Goal: Transaction & Acquisition: Purchase product/service

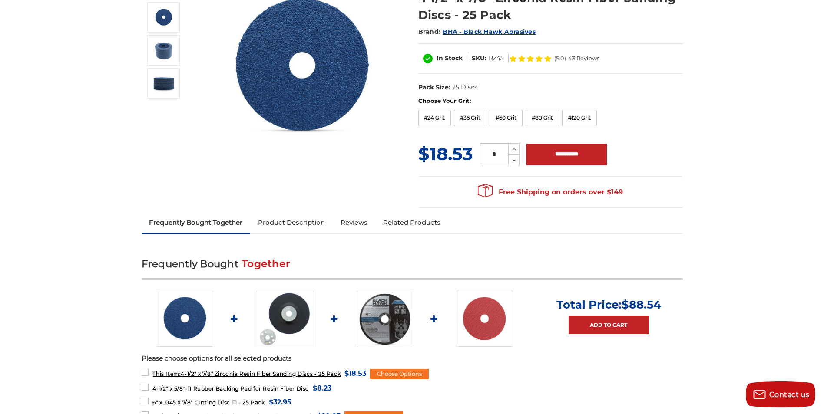
scroll to position [87, 0]
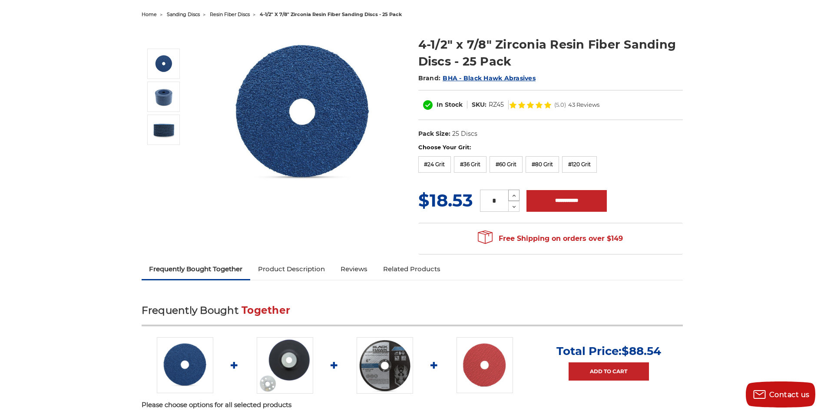
click at [514, 197] on icon at bounding box center [514, 196] width 7 height 8
click at [512, 166] on label "#60 Grit" at bounding box center [505, 164] width 33 height 17
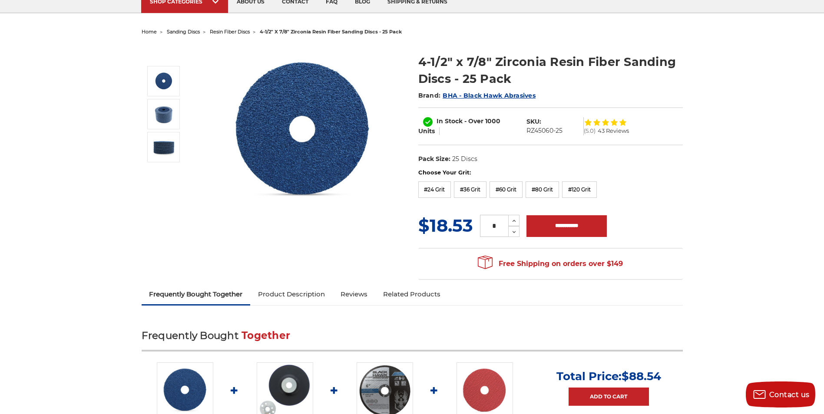
scroll to position [43, 0]
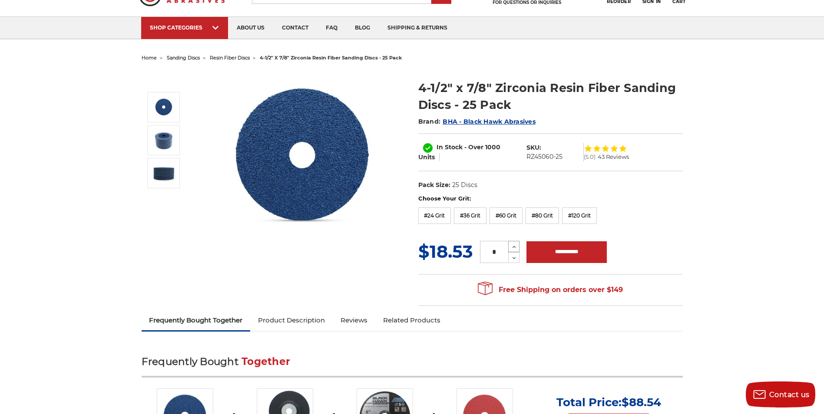
click at [513, 246] on icon at bounding box center [514, 247] width 7 height 8
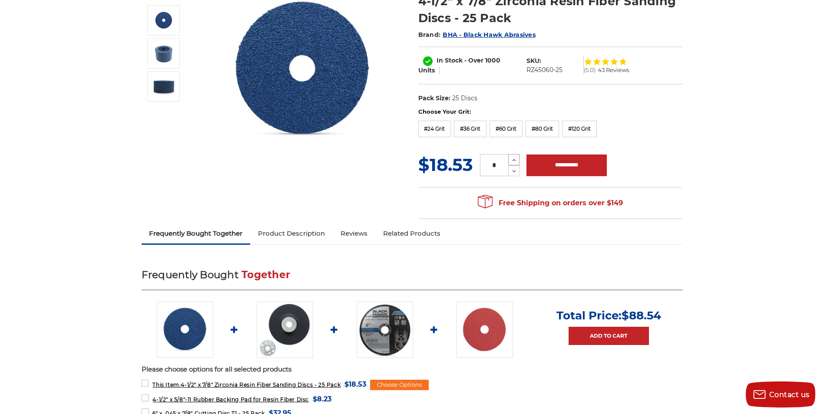
scroll to position [87, 0]
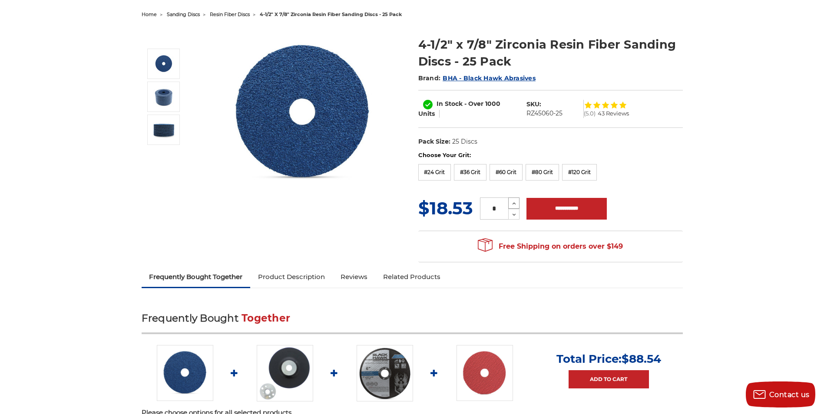
click at [513, 204] on use at bounding box center [513, 204] width 3 height 2
type input "*"
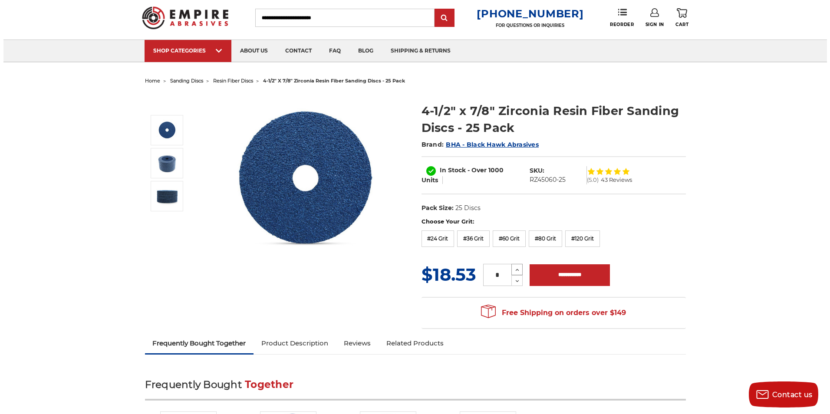
scroll to position [0, 0]
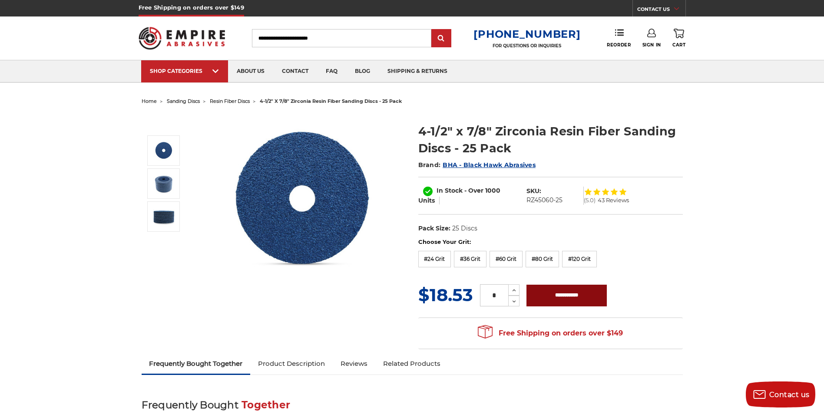
click at [570, 296] on input "**********" at bounding box center [566, 296] width 80 height 22
type input "**********"
click at [649, 39] on link "Sign In" at bounding box center [651, 38] width 19 height 19
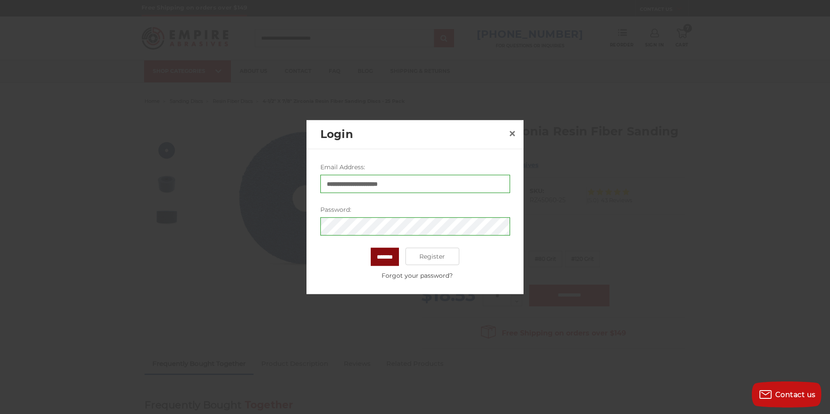
click at [393, 259] on input "*******" at bounding box center [385, 257] width 28 height 18
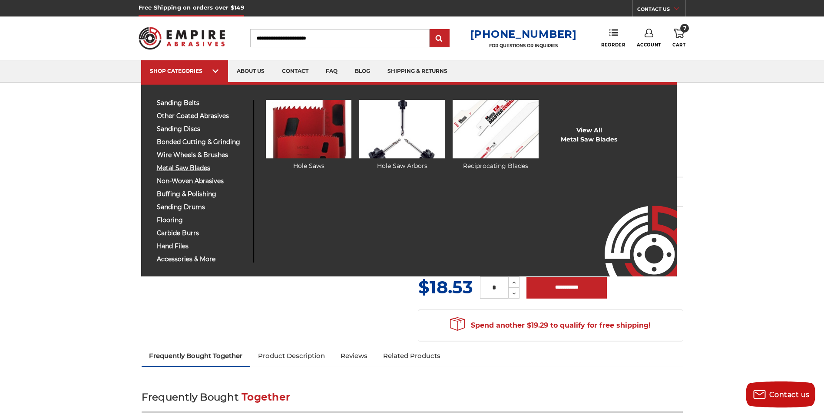
click at [201, 168] on span "metal saw blades" at bounding box center [202, 168] width 90 height 7
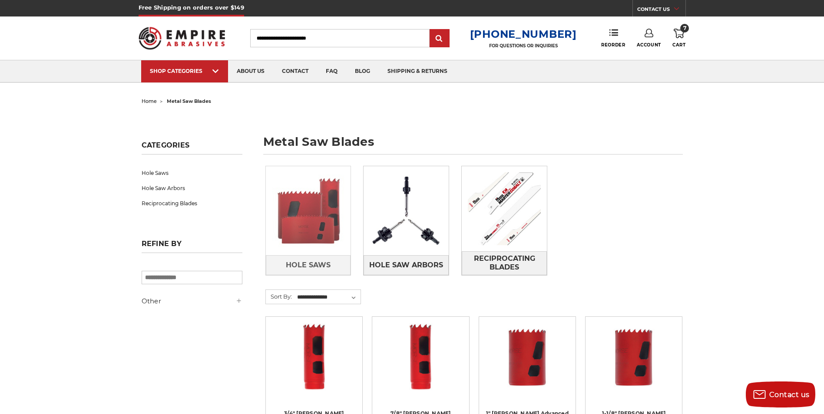
click at [310, 216] on img at bounding box center [308, 210] width 85 height 85
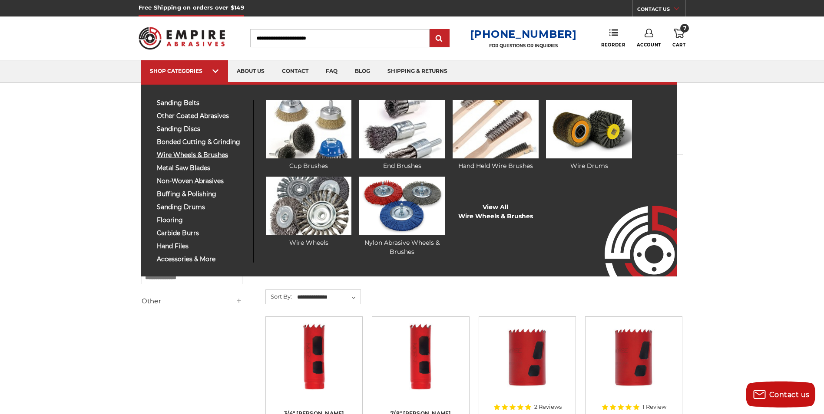
click at [185, 153] on span "wire wheels & brushes" at bounding box center [202, 155] width 90 height 7
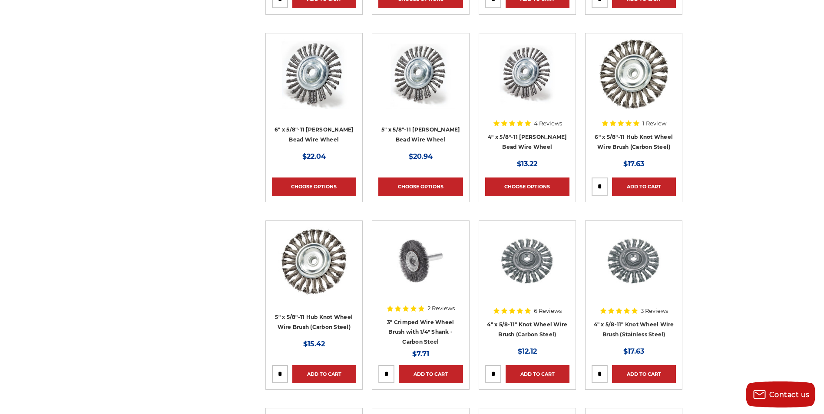
scroll to position [782, 0]
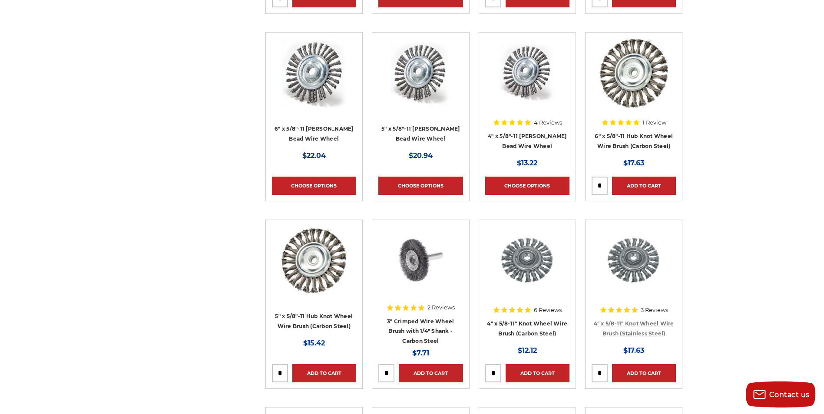
click at [642, 324] on link "4" x 5/8-11" Knot Wheel Wire Brush (Stainless Steel)" at bounding box center [634, 328] width 80 height 17
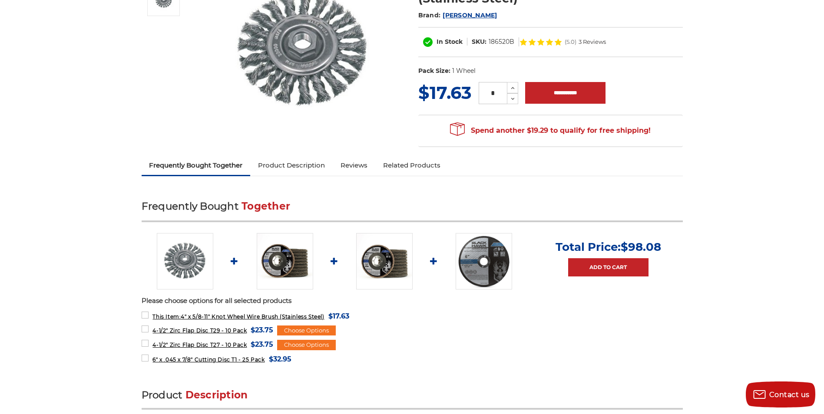
scroll to position [130, 0]
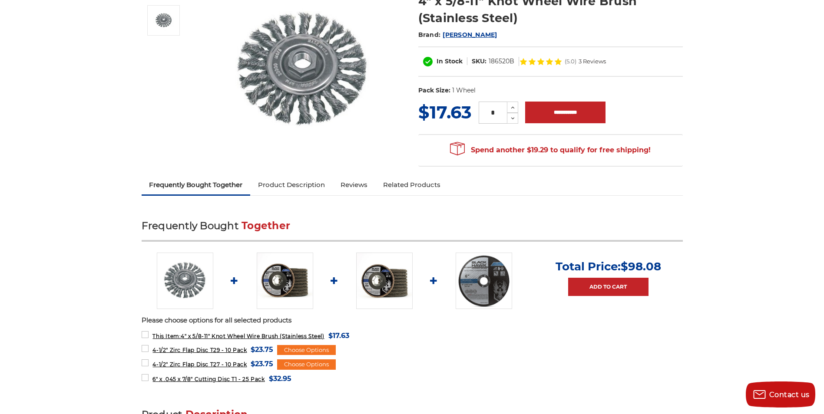
click at [474, 277] on img at bounding box center [484, 281] width 56 height 56
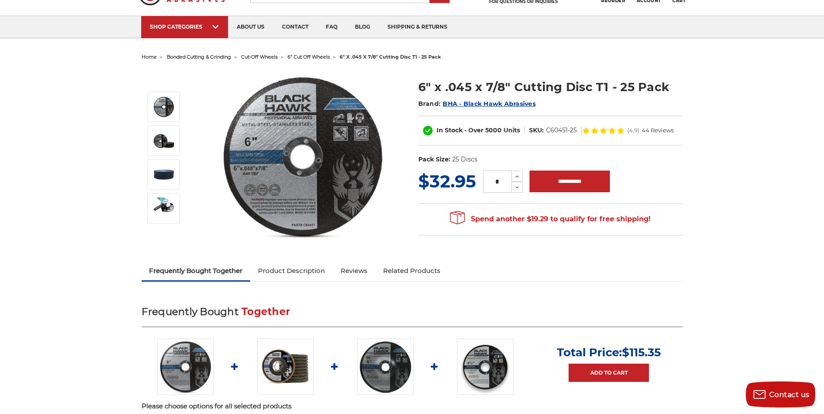
scroll to position [43, 0]
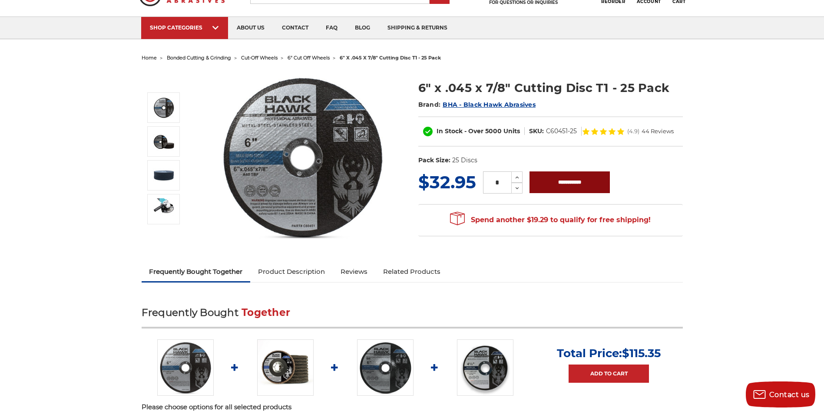
click at [559, 181] on input "**********" at bounding box center [569, 183] width 80 height 22
type input "**********"
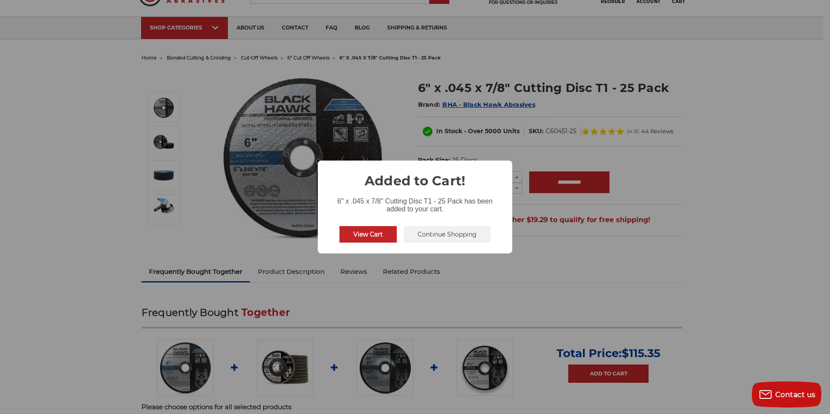
click at [374, 237] on button "View Cart" at bounding box center [368, 234] width 57 height 17
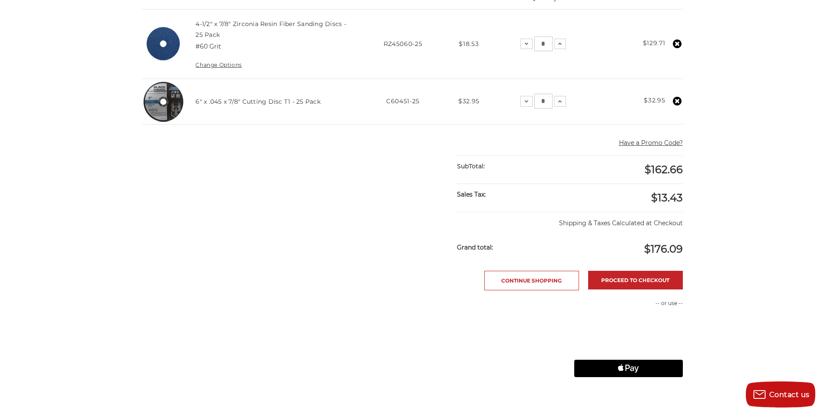
scroll to position [217, 0]
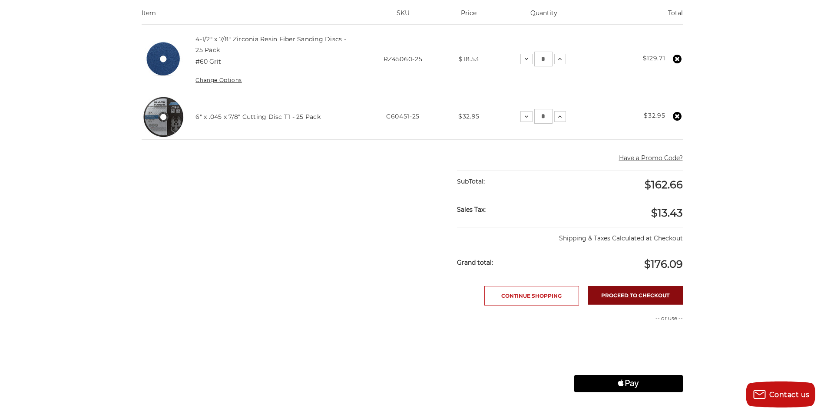
click at [645, 298] on link "Proceed to checkout" at bounding box center [635, 295] width 95 height 19
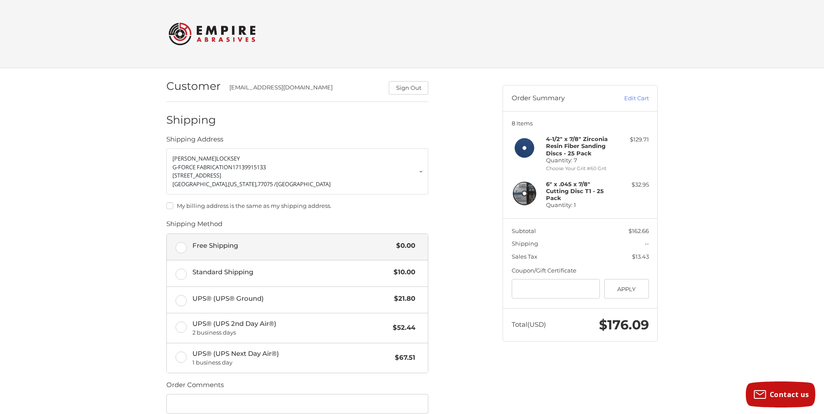
click at [181, 247] on label "Free Shipping $0.00" at bounding box center [297, 247] width 261 height 26
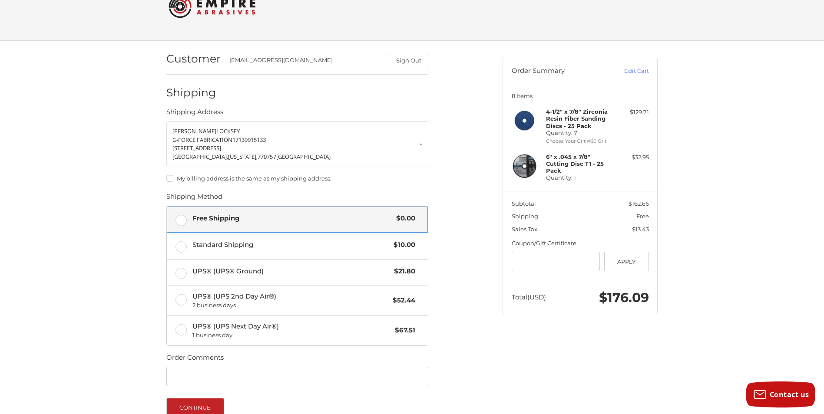
scroll to position [116, 0]
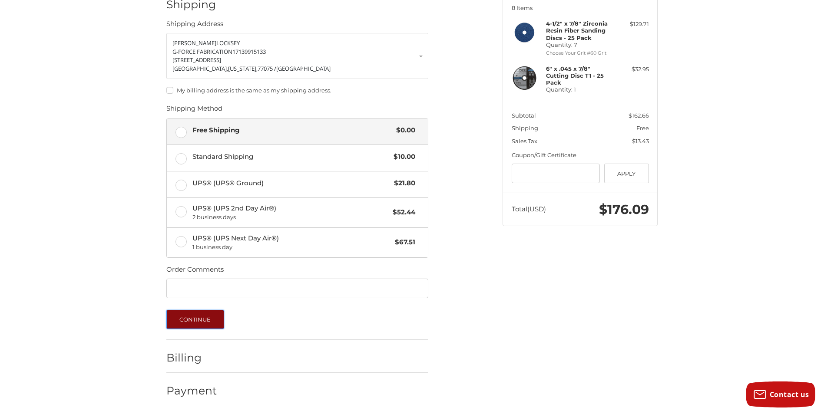
click at [201, 320] on button "Continue" at bounding box center [195, 319] width 58 height 19
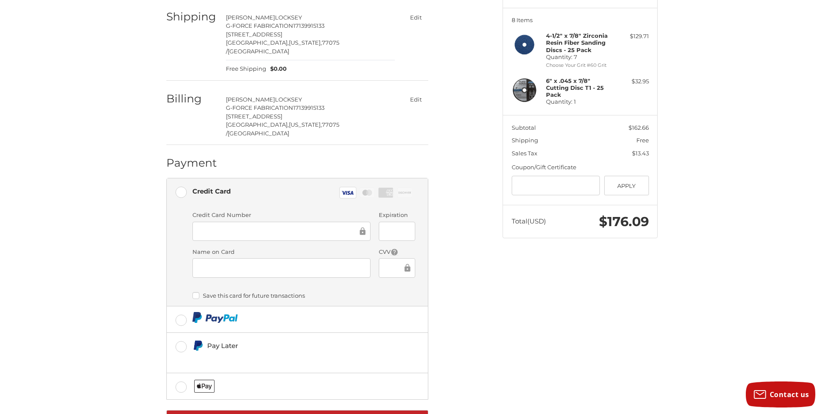
scroll to position [82, 0]
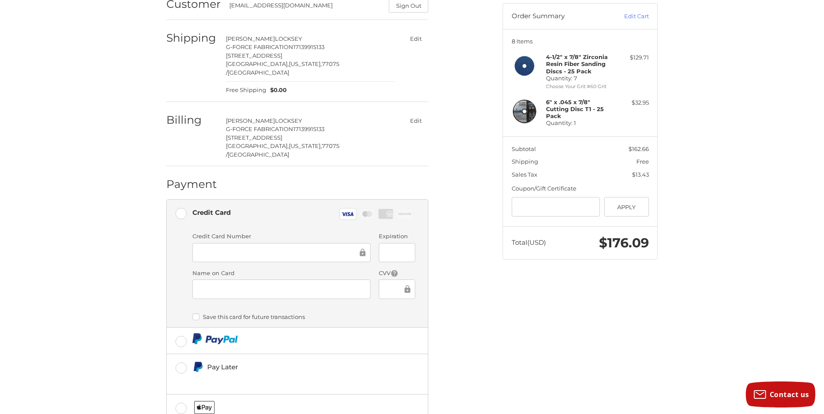
click at [393, 284] on iframe at bounding box center [393, 289] width 17 height 10
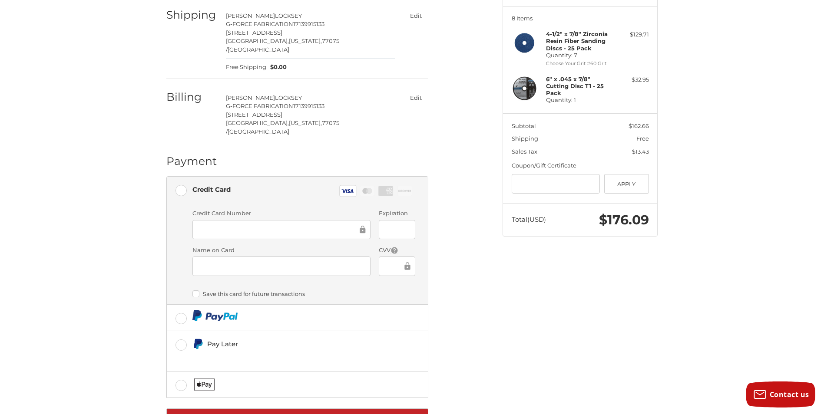
scroll to position [125, 0]
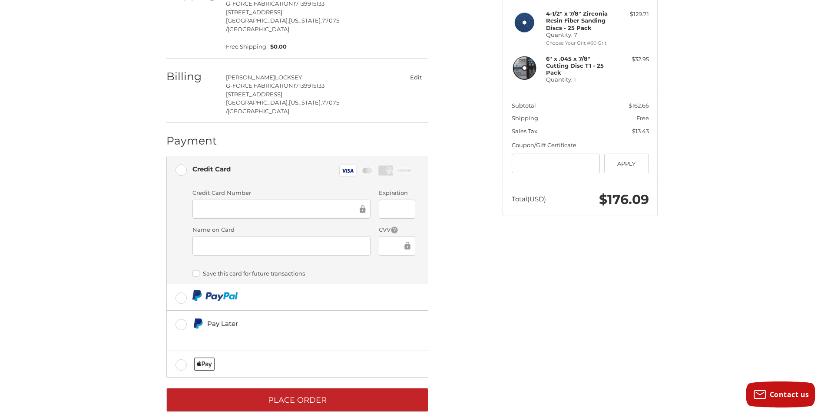
click at [87, 290] on div "Customer [EMAIL_ADDRESS][DOMAIN_NAME] Sign Out Shipping [PERSON_NAME] G-FORCE F…" at bounding box center [412, 187] width 824 height 489
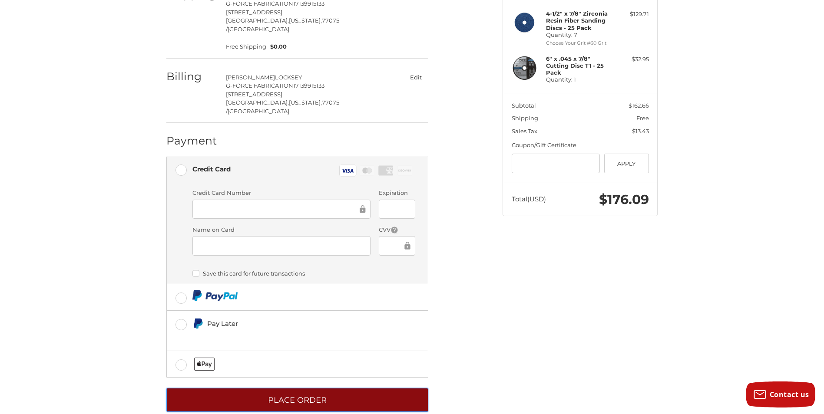
click at [287, 388] on button "Place Order" at bounding box center [297, 400] width 262 height 24
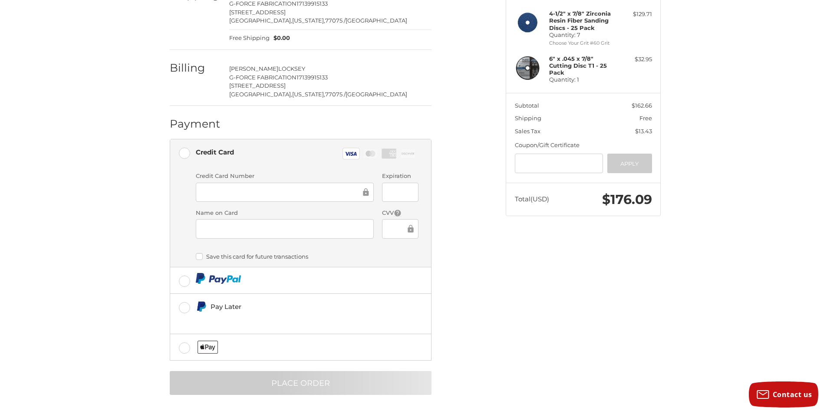
scroll to position [0, 0]
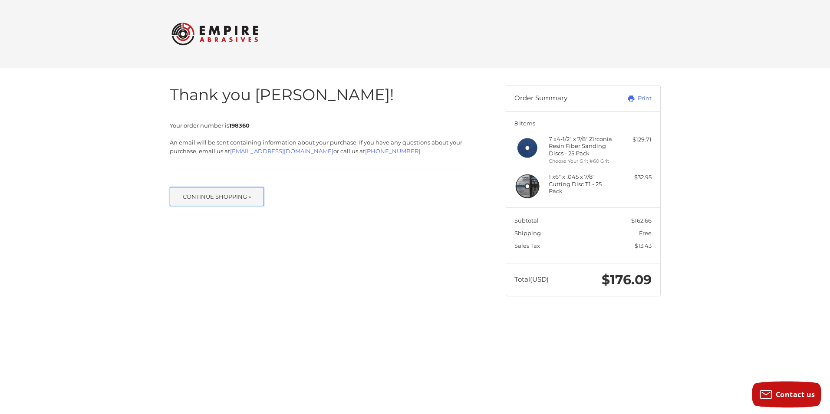
click at [228, 199] on button "Continue Shopping »" at bounding box center [217, 196] width 95 height 19
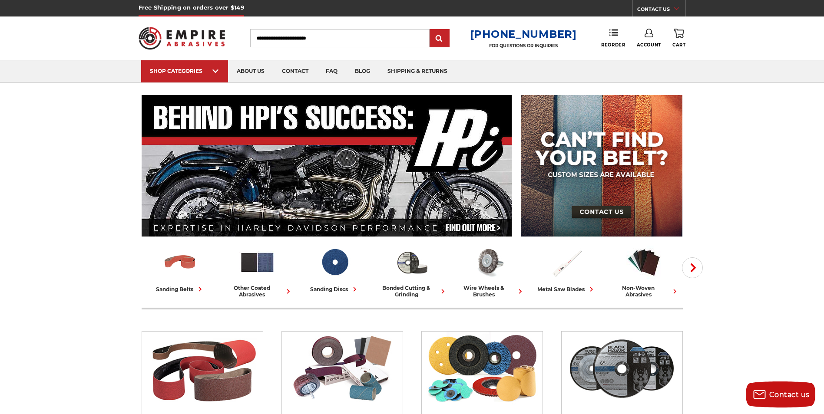
click at [648, 32] on icon at bounding box center [648, 33] width 9 height 9
click at [657, 70] on link "Sign Out" at bounding box center [648, 73] width 62 height 17
